Goal: Check status: Check status

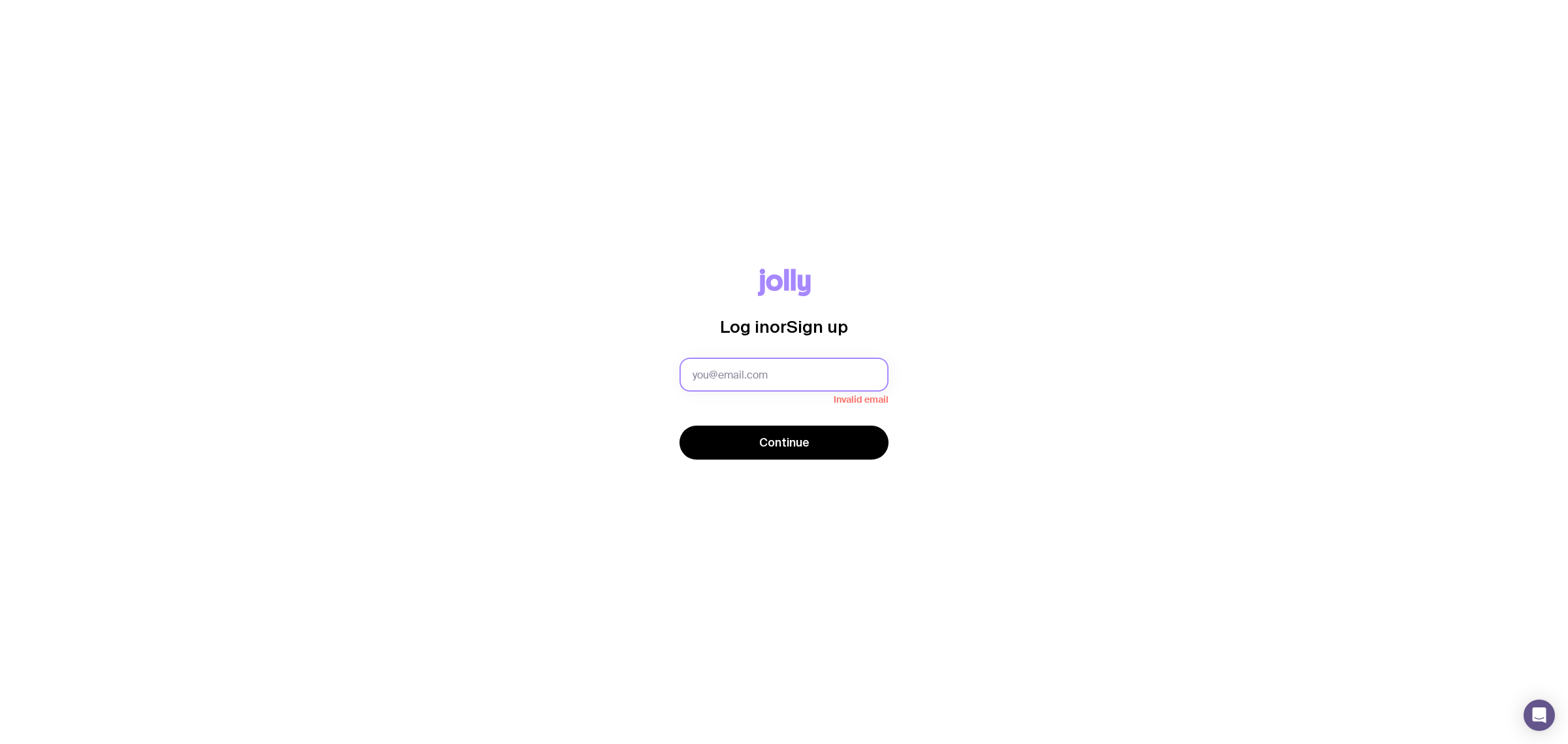
click at [759, 377] on input "text" at bounding box center [784, 375] width 209 height 34
type input "[EMAIL_ADDRESS][DOMAIN_NAME]"
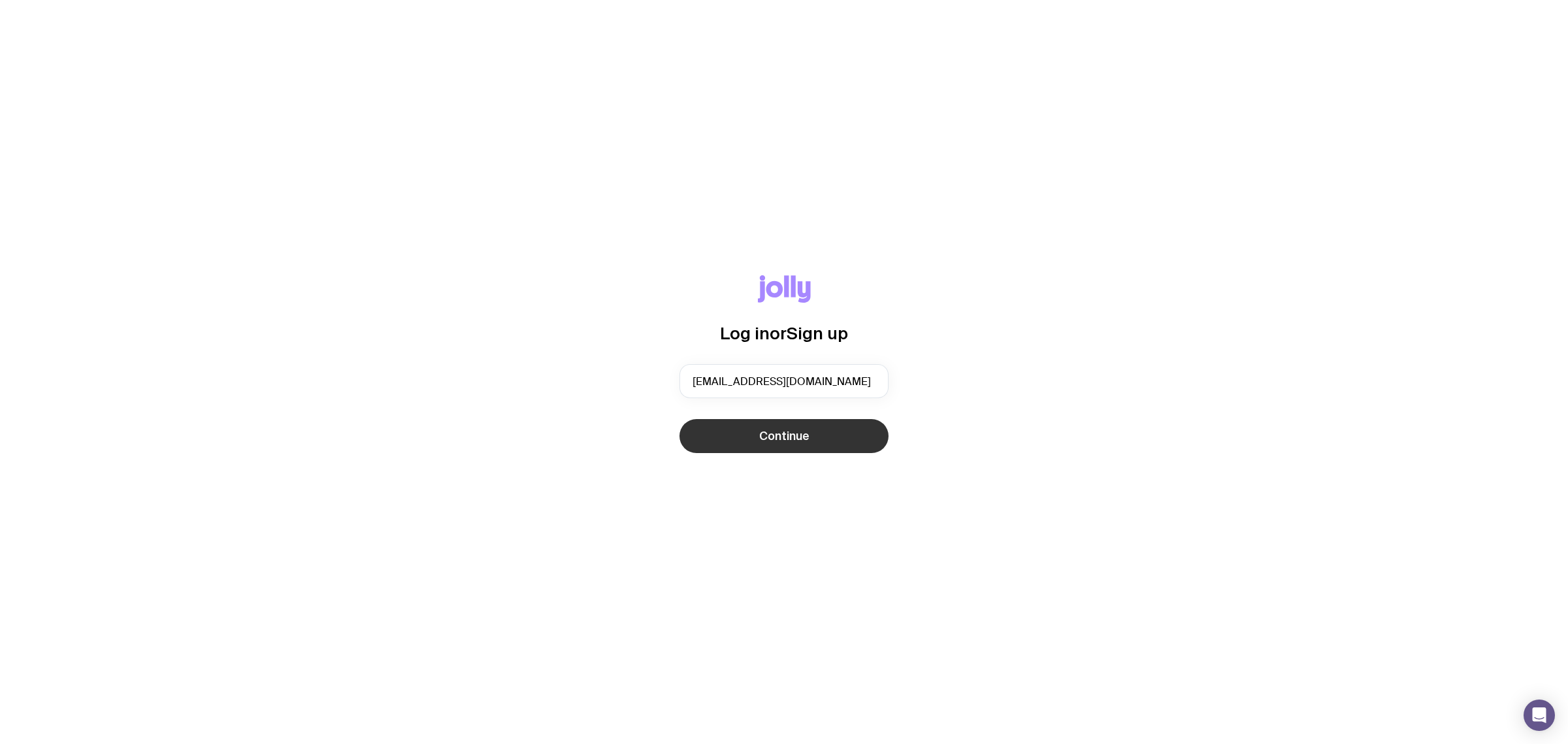
click at [786, 442] on span "Continue" at bounding box center [784, 435] width 51 height 16
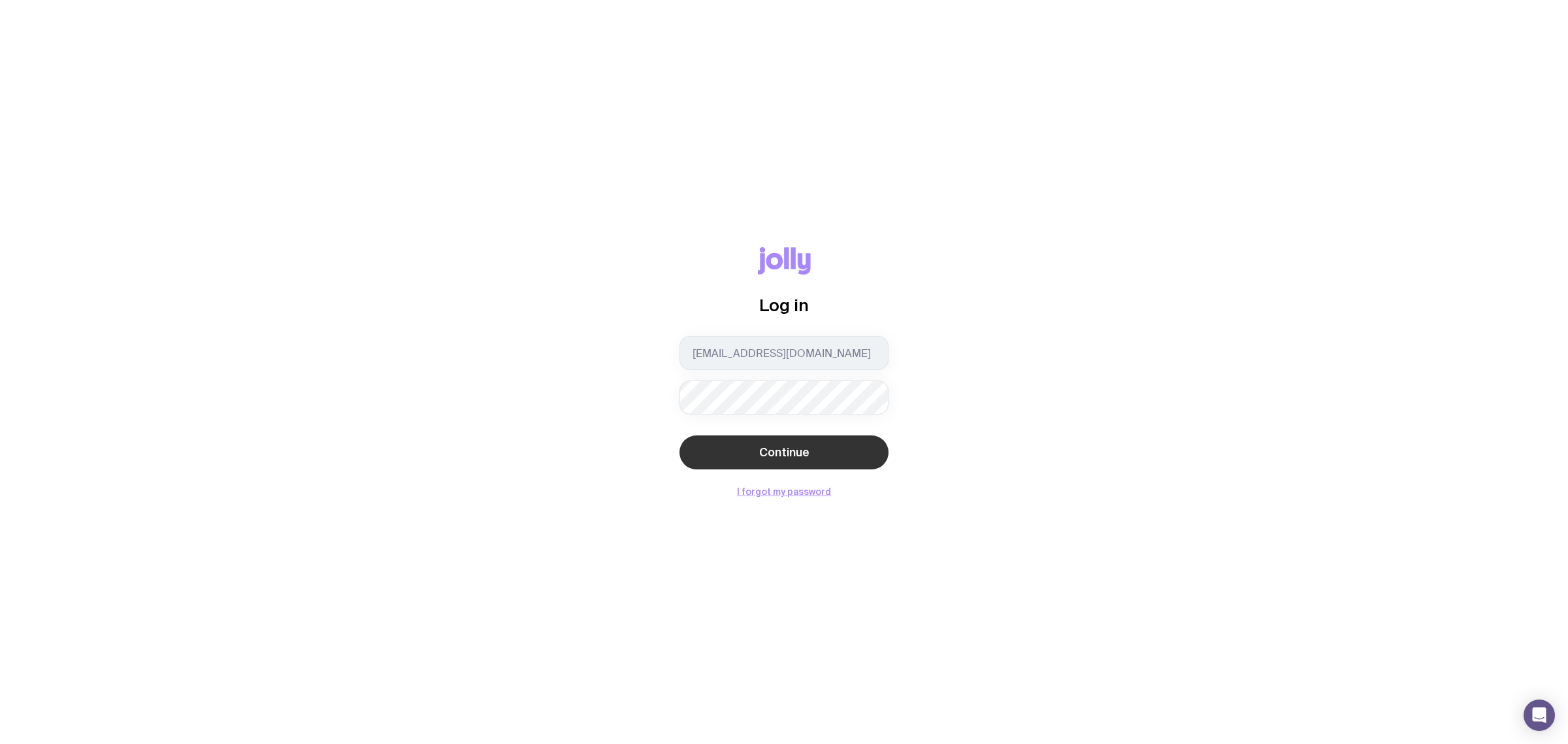
click at [785, 452] on span "Continue" at bounding box center [784, 452] width 51 height 16
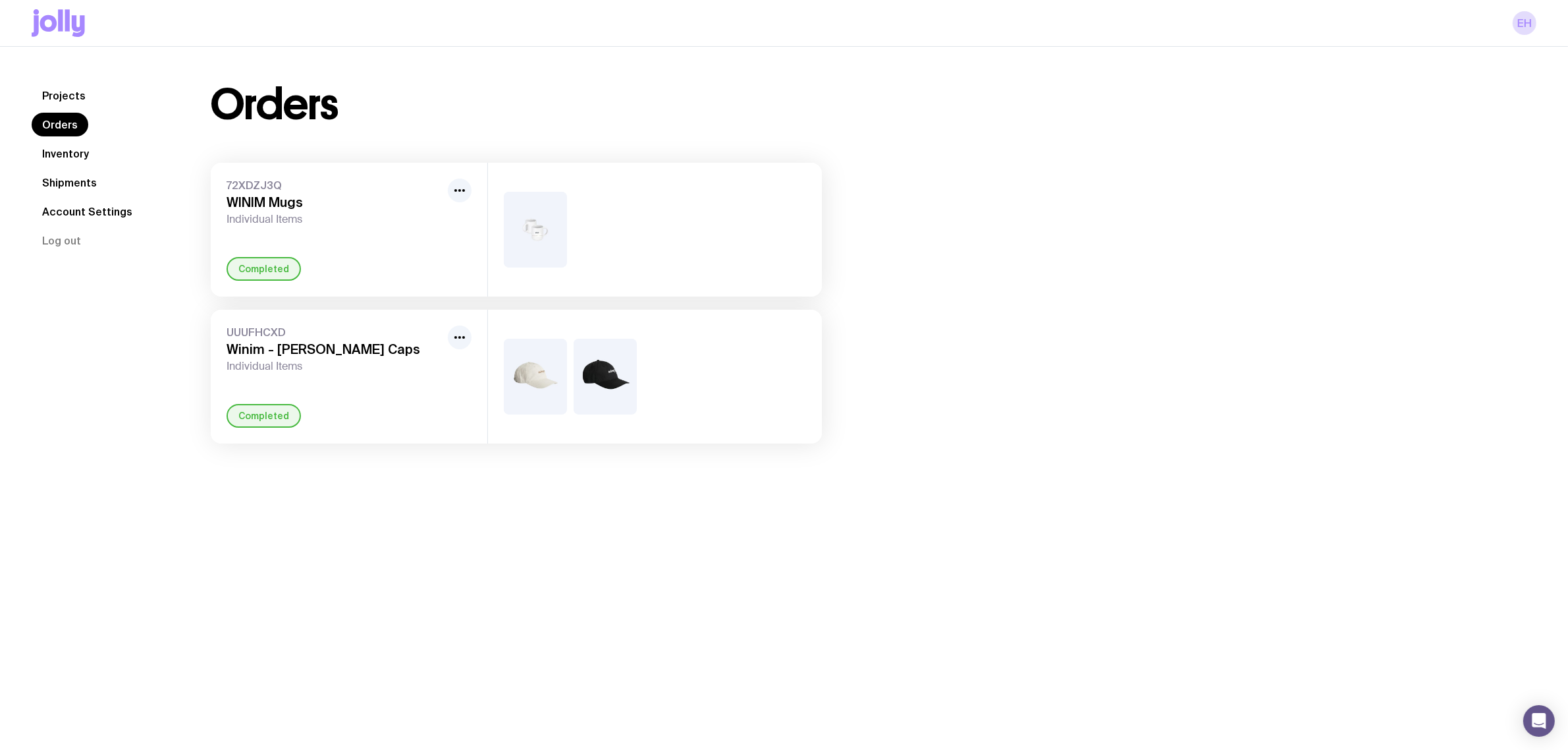
click at [77, 185] on link "Shipments" at bounding box center [69, 182] width 76 height 24
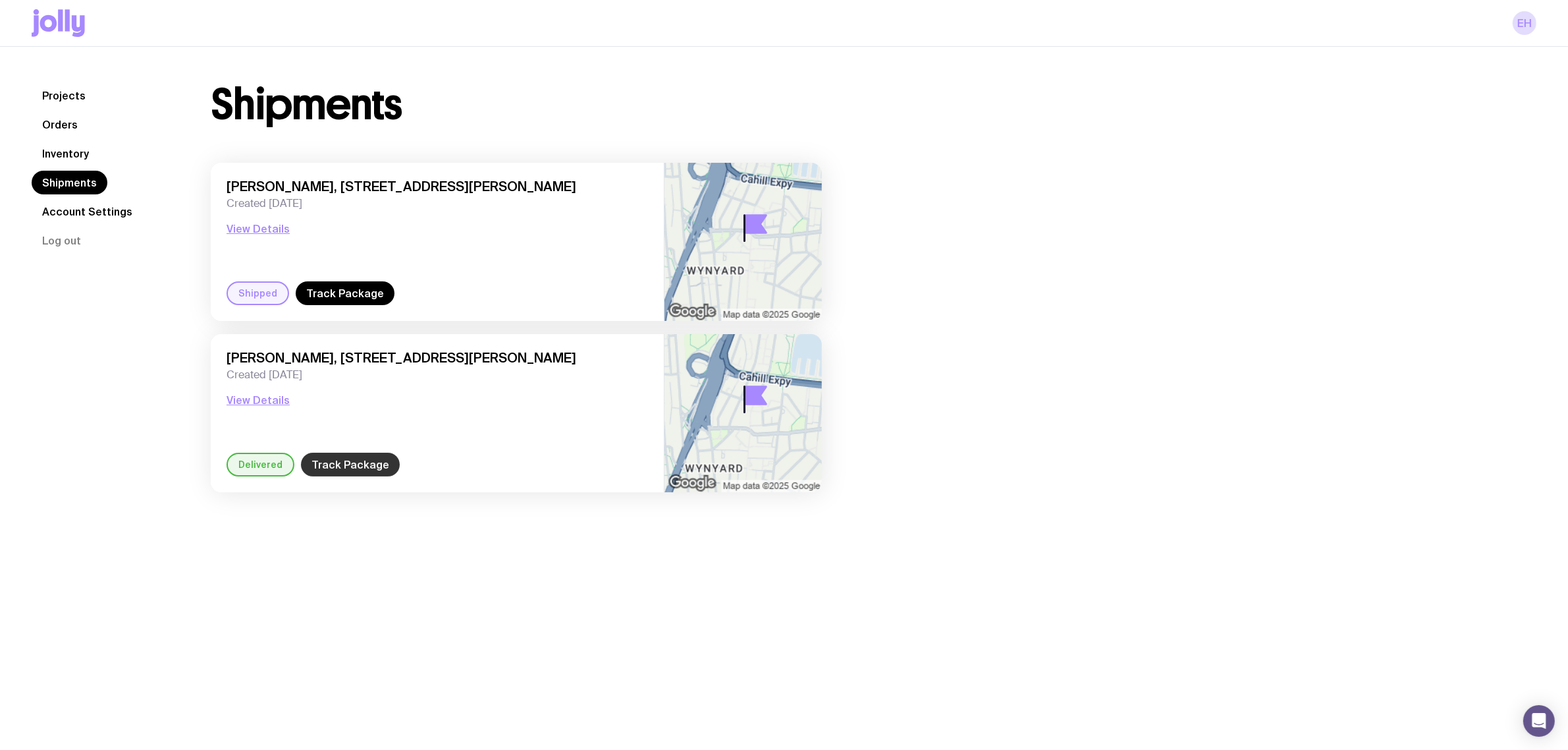
click at [341, 457] on link "Track Package" at bounding box center [350, 464] width 99 height 24
click at [318, 295] on link "Track Package" at bounding box center [345, 293] width 99 height 24
